Goal: Check status: Check status

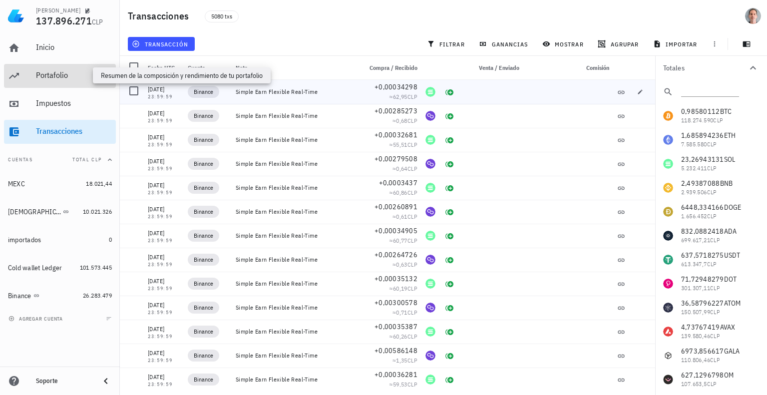
click at [63, 78] on div "Portafolio" at bounding box center [74, 74] width 76 height 9
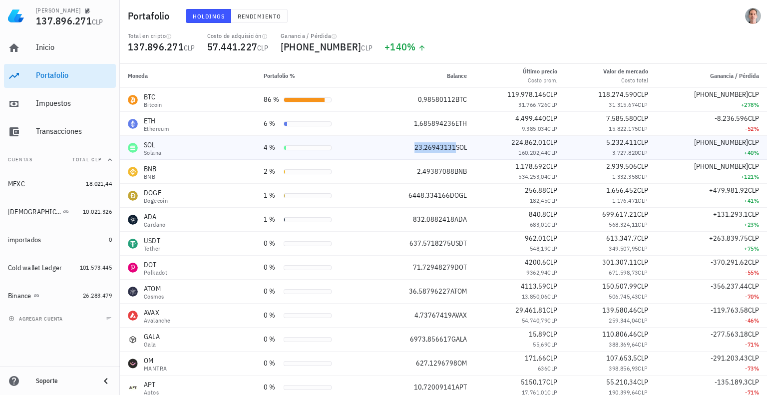
click at [440, 147] on span "23,26943131" at bounding box center [435, 147] width 41 height 9
click at [628, 153] on span "3.727.820" at bounding box center [625, 152] width 26 height 7
click at [628, 152] on span "3.727.820" at bounding box center [625, 152] width 26 height 7
click at [626, 153] on span "3.727.820" at bounding box center [625, 152] width 26 height 7
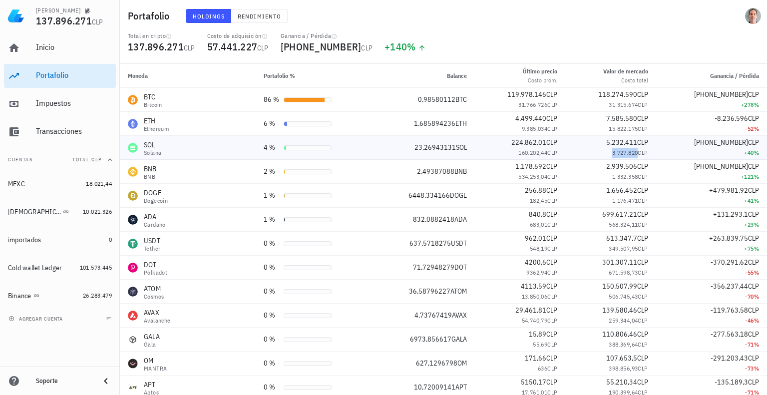
drag, startPoint x: 637, startPoint y: 151, endPoint x: 605, endPoint y: 152, distance: 32.0
click at [605, 152] on div "3.727.820 CLP" at bounding box center [610, 153] width 74 height 10
copy span "3.727.820"
